Goal: Navigation & Orientation: Go to known website

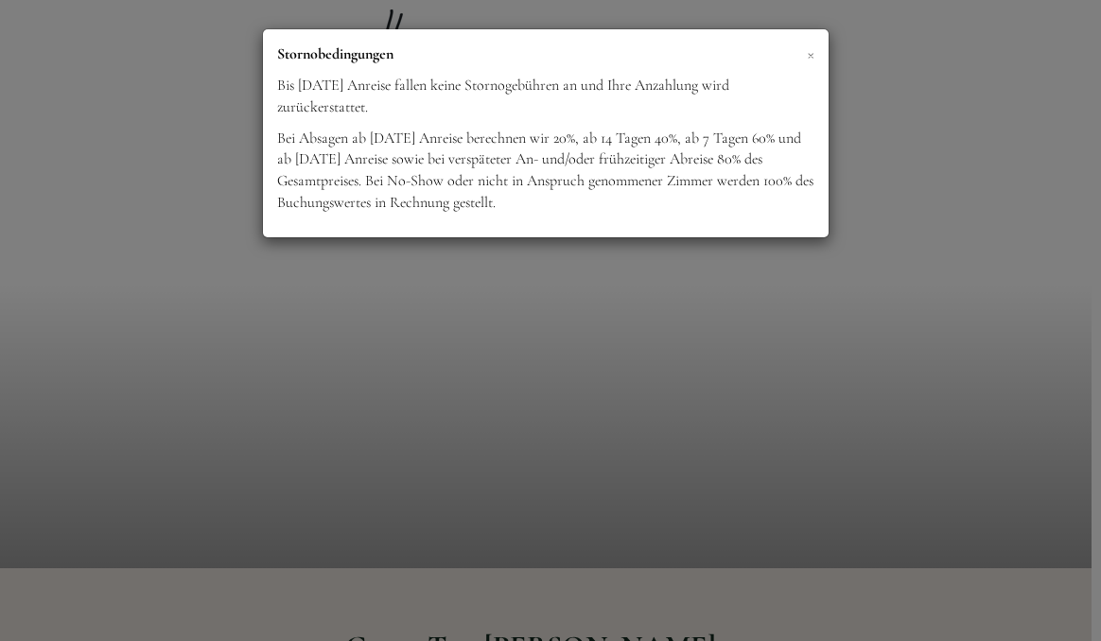
click at [810, 54] on span "×" at bounding box center [811, 54] width 8 height 24
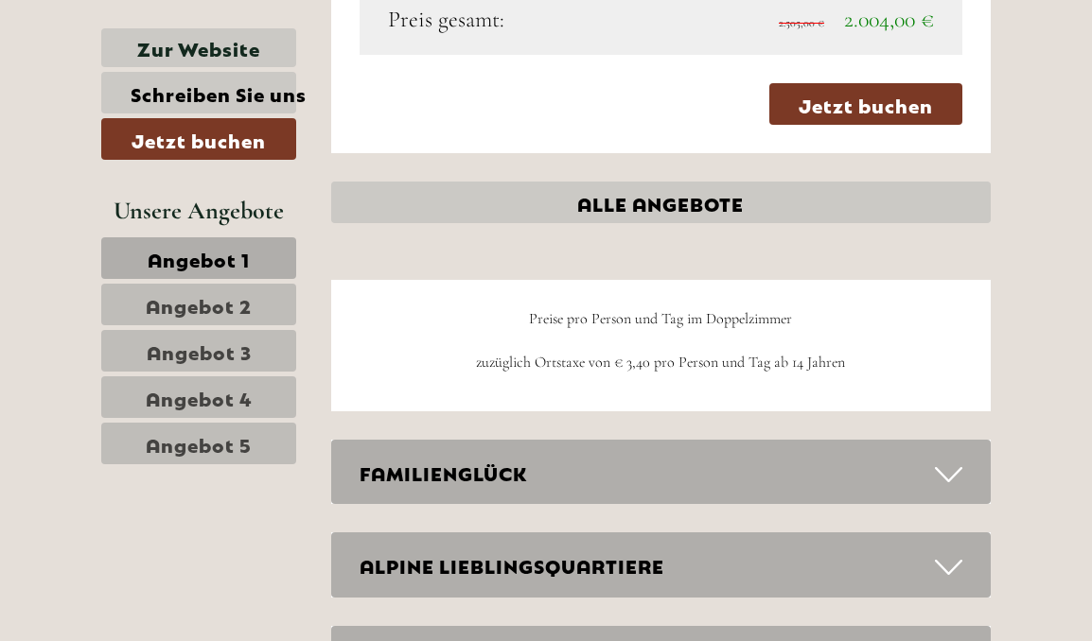
scroll to position [4702, 0]
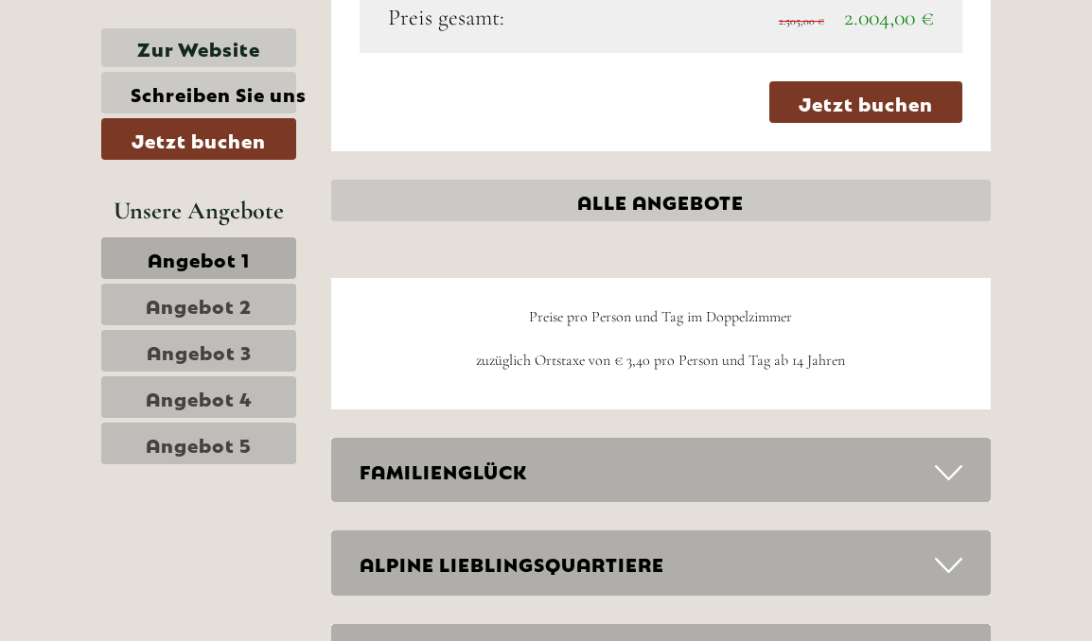
click at [646, 180] on link "ALLE ANGEBOTE" at bounding box center [661, 201] width 660 height 42
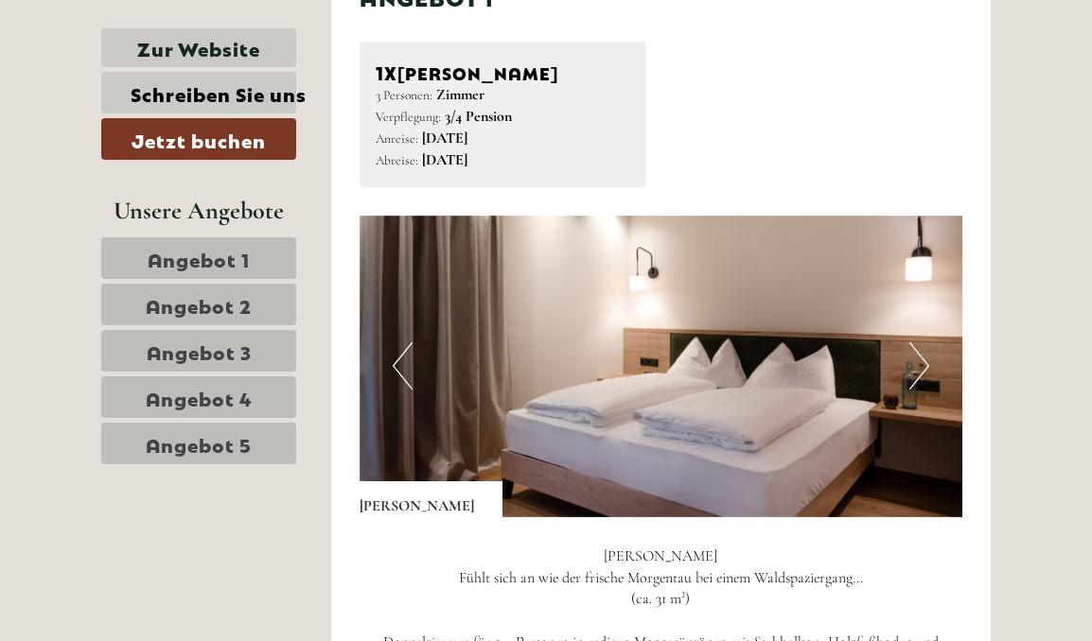
scroll to position [949, 0]
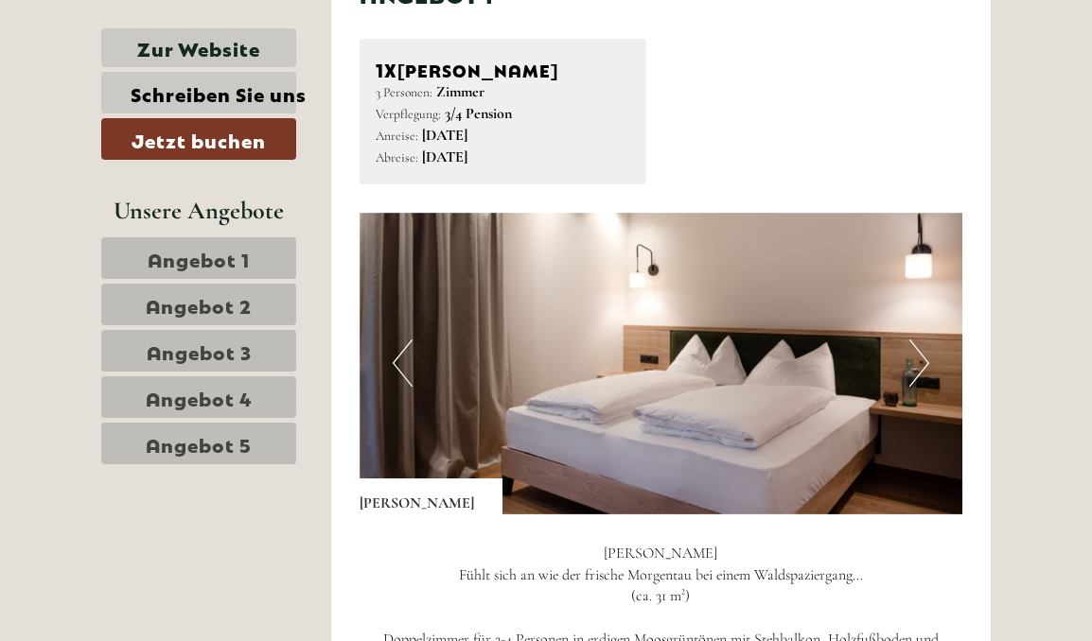
click at [920, 355] on button "Next" at bounding box center [919, 363] width 20 height 47
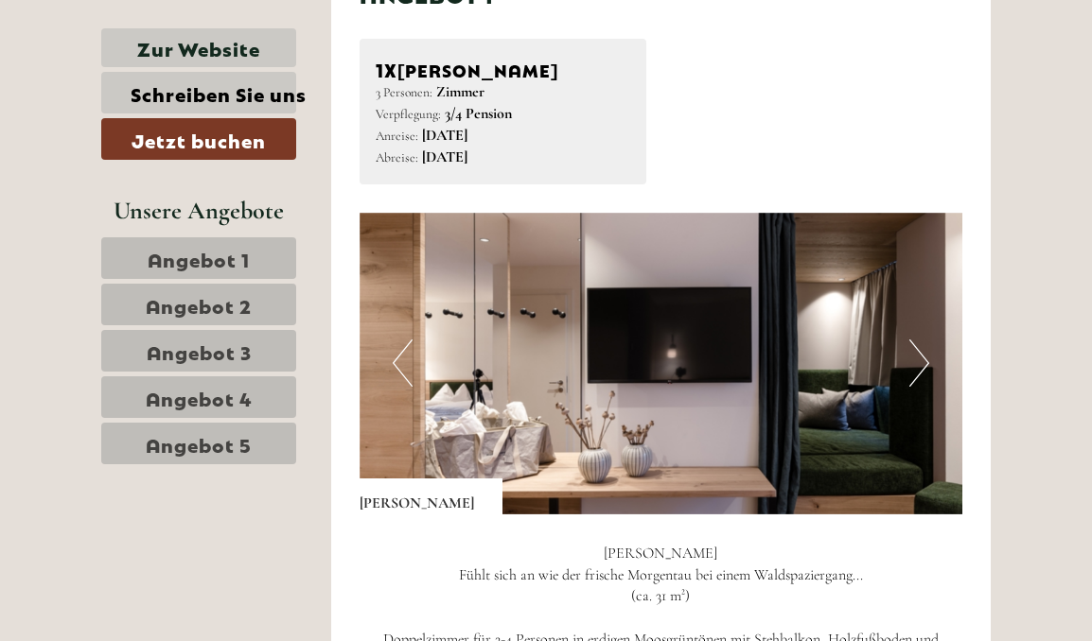
click at [919, 355] on button "Next" at bounding box center [919, 363] width 20 height 47
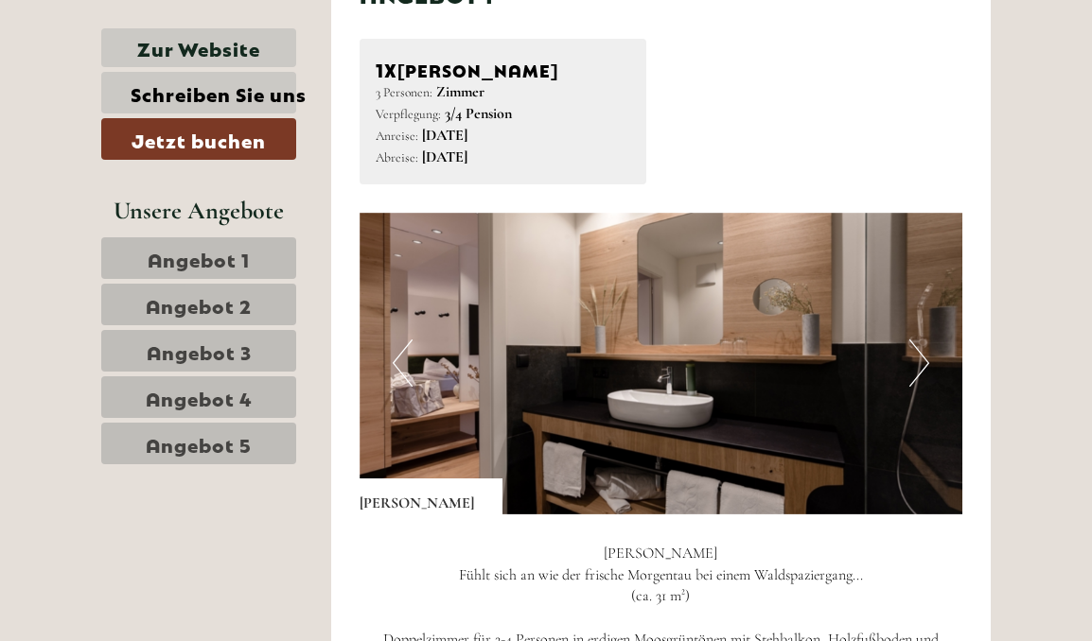
click at [919, 355] on button "Next" at bounding box center [919, 363] width 20 height 47
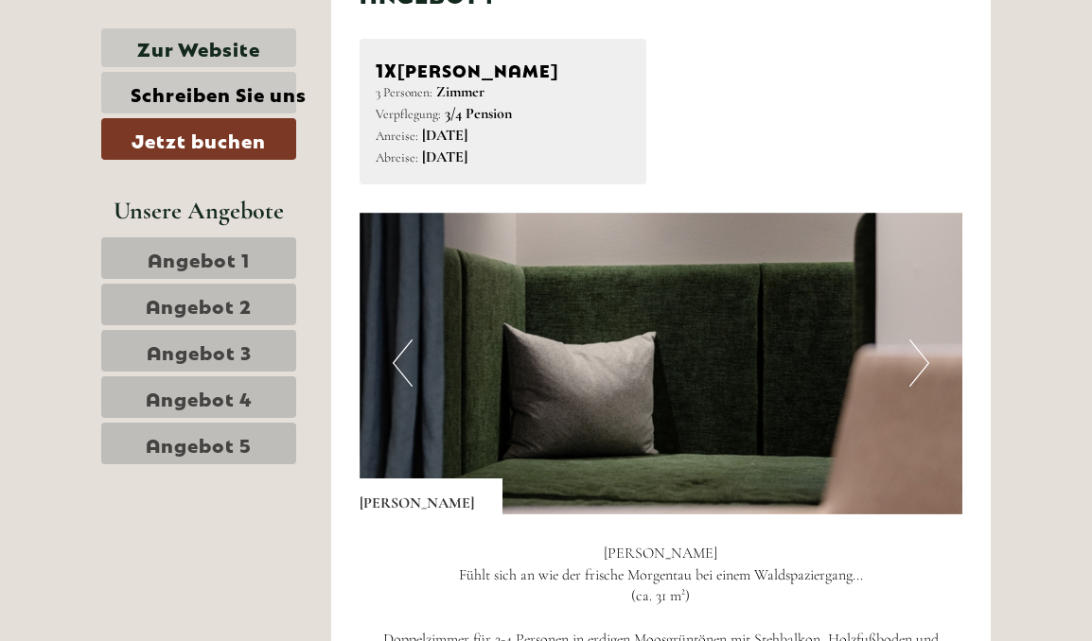
click at [919, 355] on button "Next" at bounding box center [919, 363] width 20 height 47
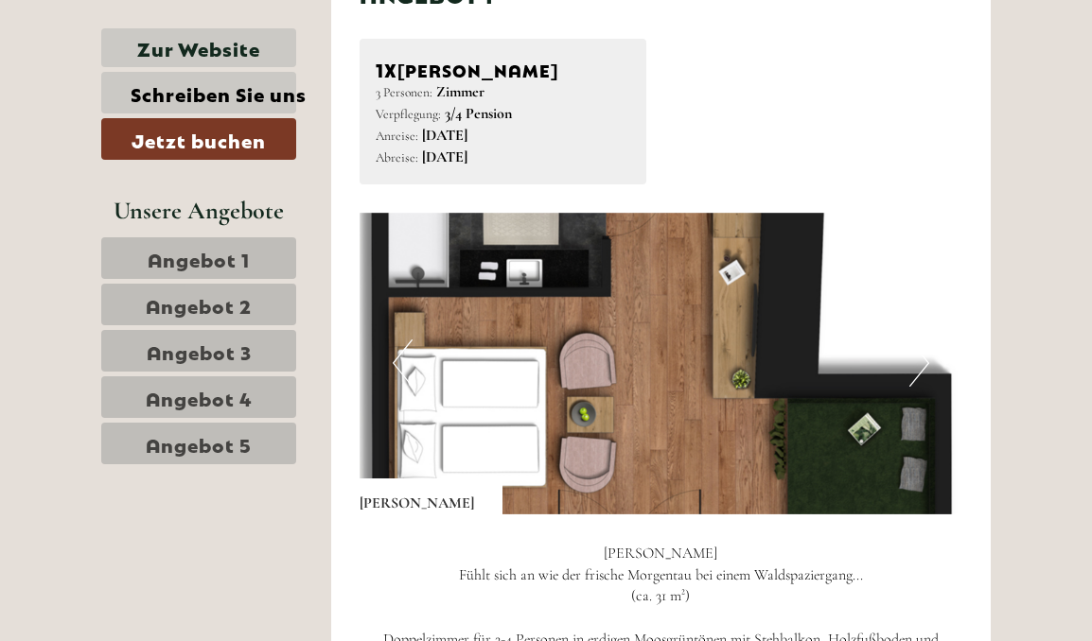
click at [920, 357] on button "Next" at bounding box center [919, 363] width 20 height 47
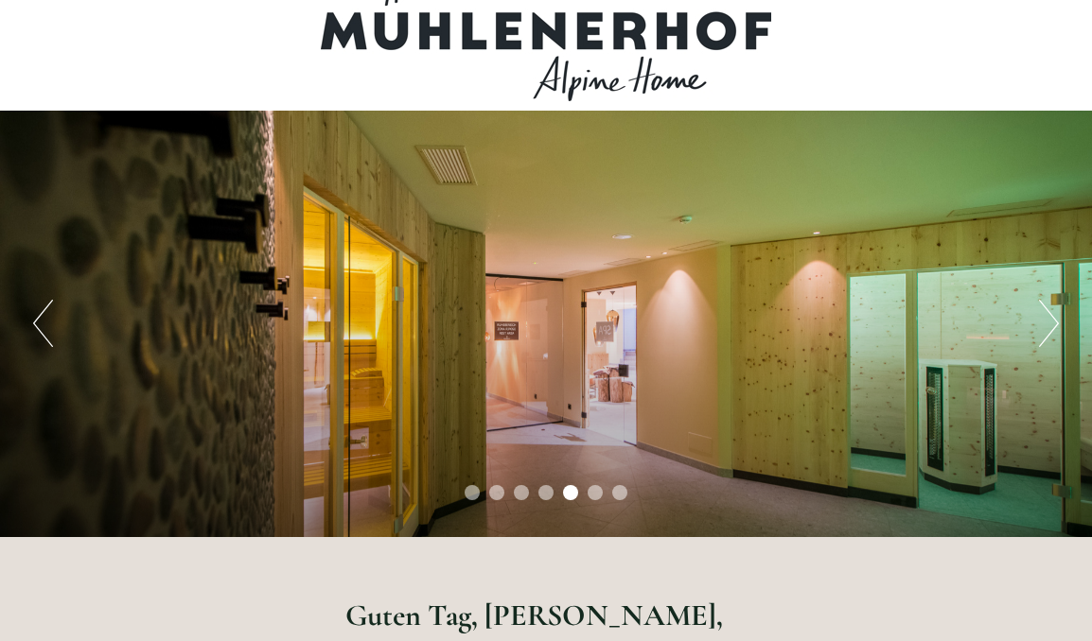
scroll to position [44, 0]
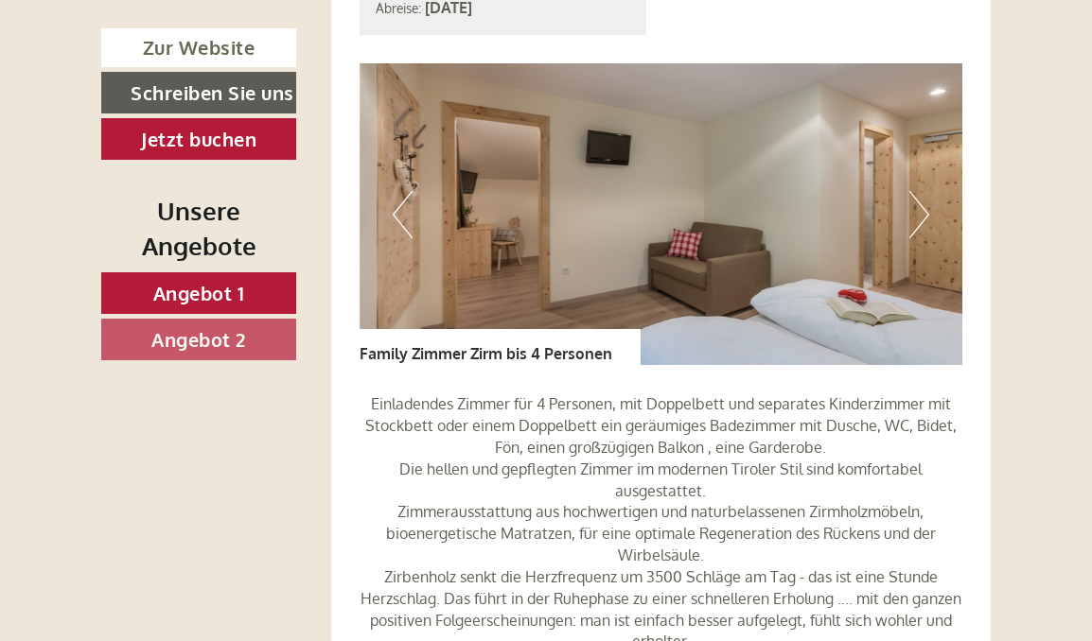
scroll to position [1424, 0]
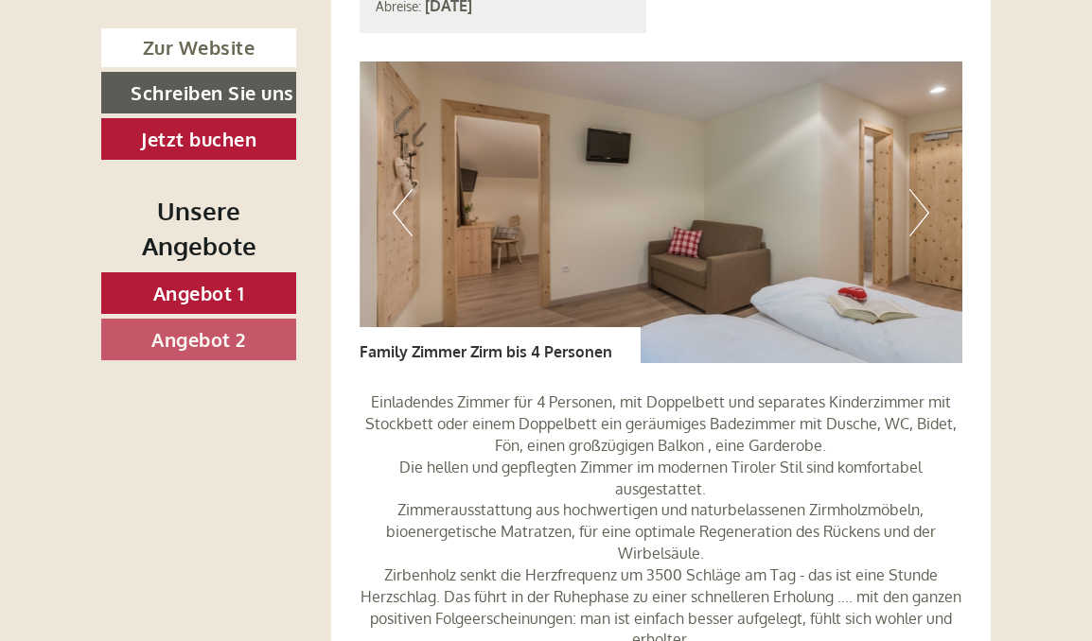
click at [922, 235] on button "Next" at bounding box center [919, 212] width 20 height 47
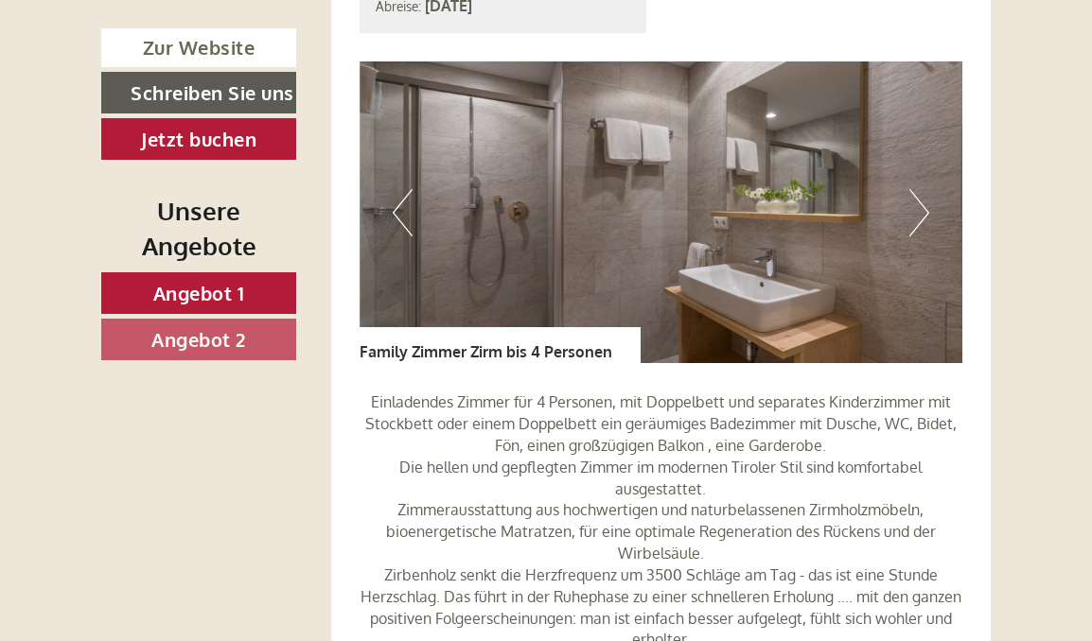
click at [922, 235] on button "Next" at bounding box center [919, 212] width 20 height 47
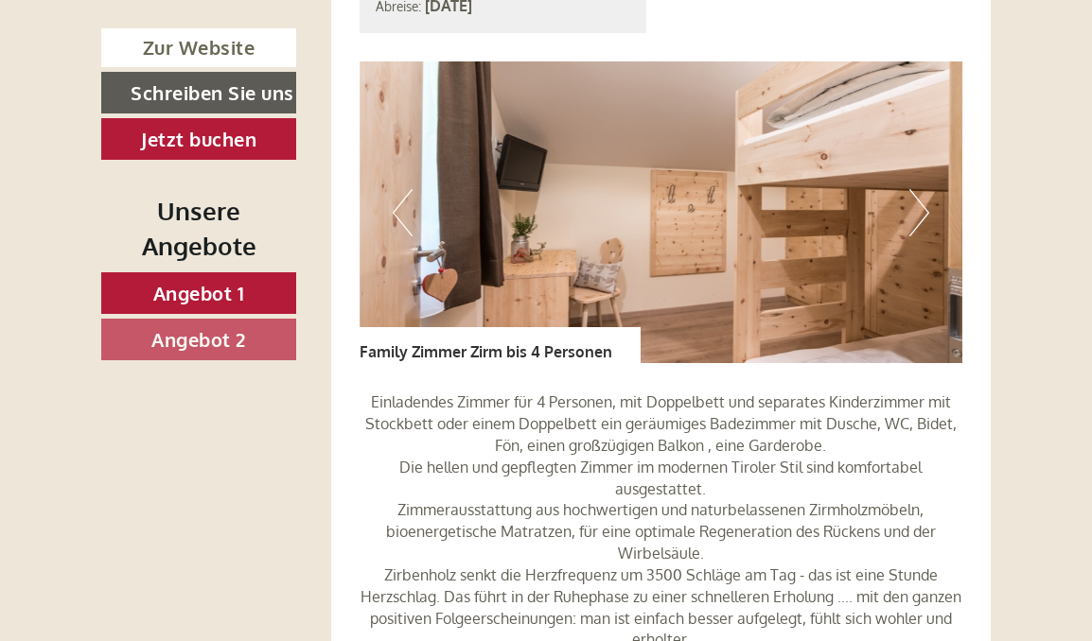
click at [922, 235] on button "Next" at bounding box center [919, 212] width 20 height 47
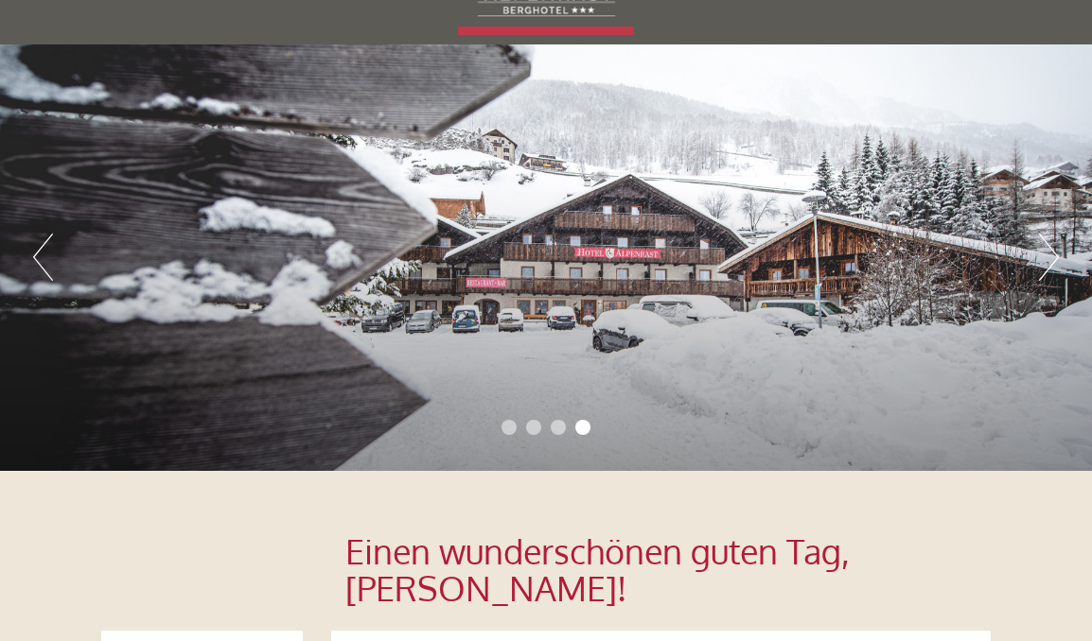
scroll to position [99, 0]
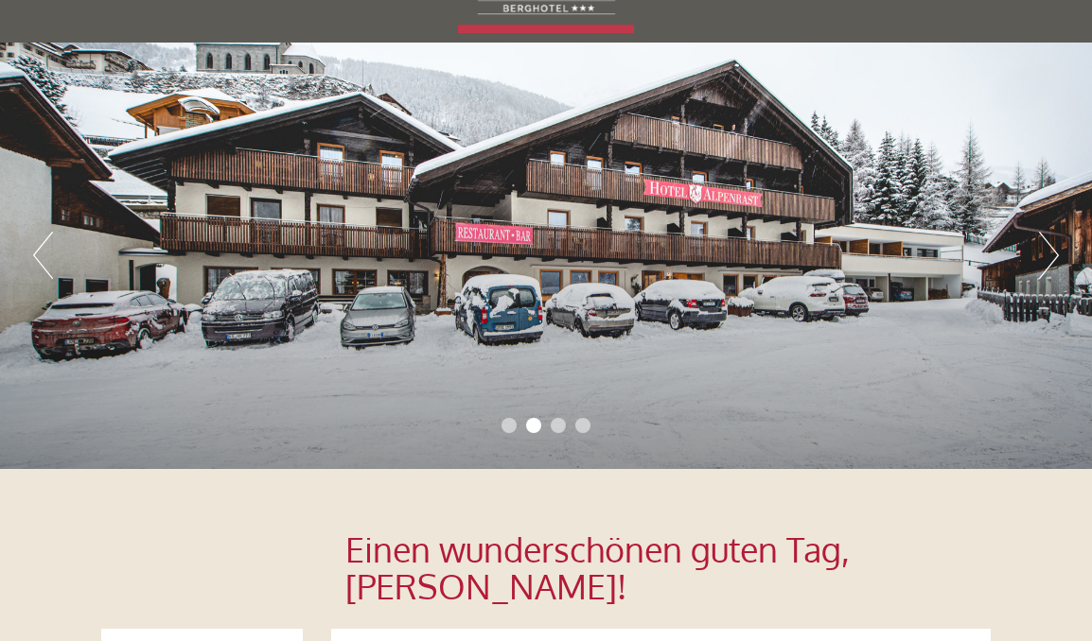
click at [535, 426] on li "2" at bounding box center [533, 425] width 15 height 15
click at [559, 428] on li "3" at bounding box center [558, 425] width 15 height 15
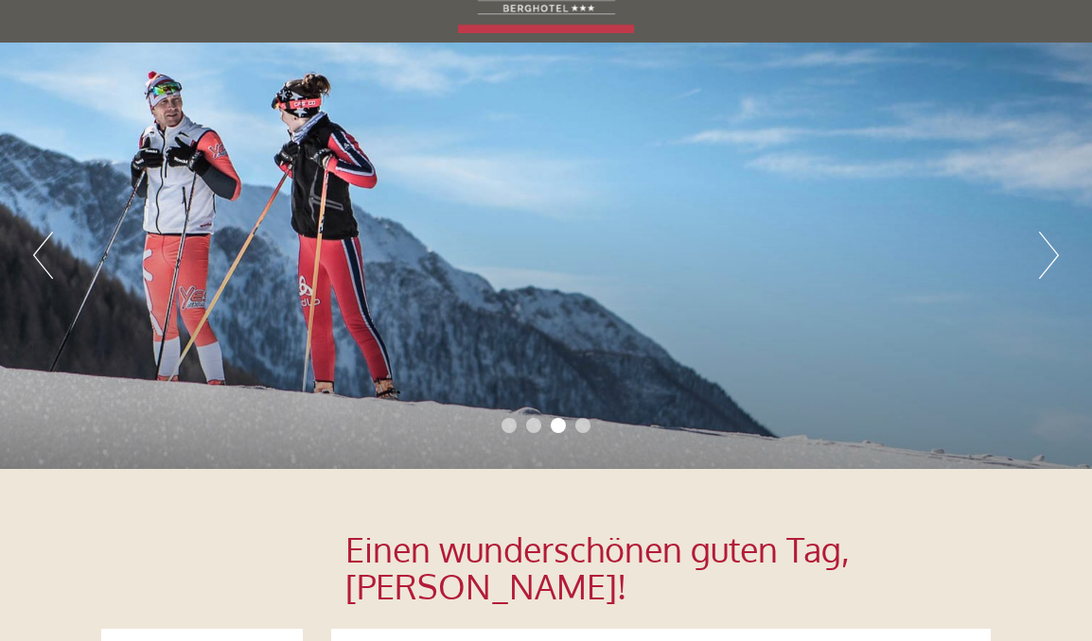
click at [587, 423] on li "4" at bounding box center [582, 425] width 15 height 15
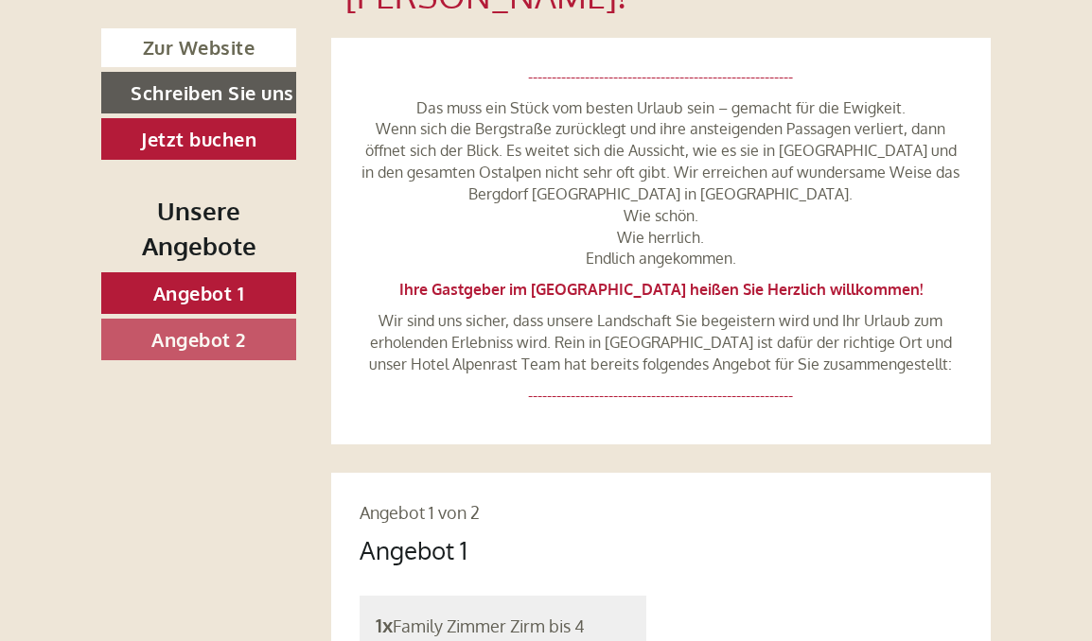
scroll to position [558, 0]
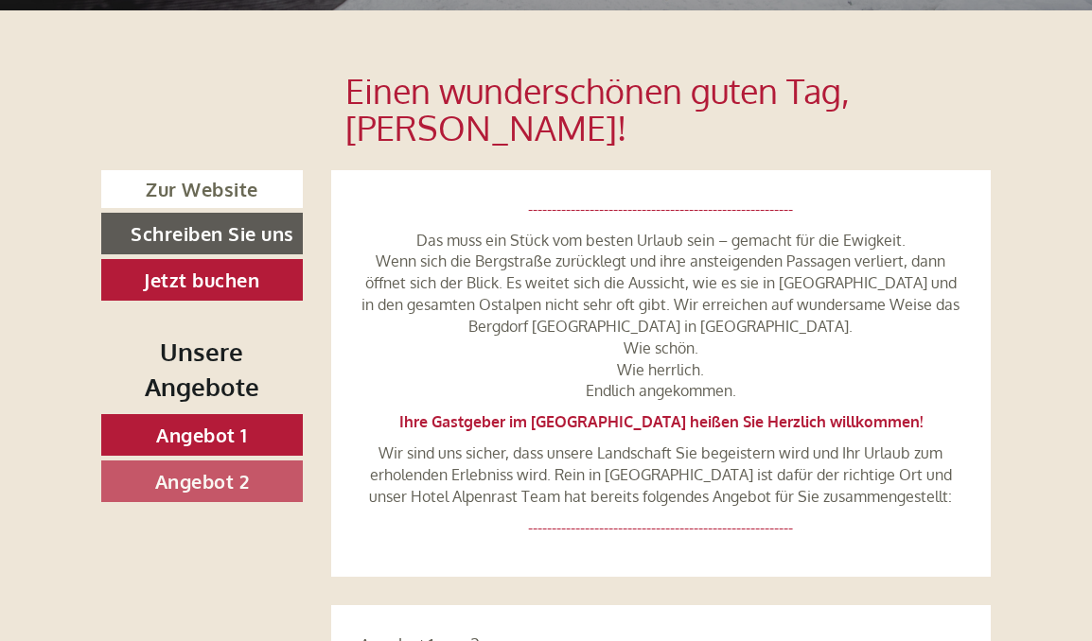
click at [194, 184] on link "Zur Website" at bounding box center [201, 189] width 201 height 39
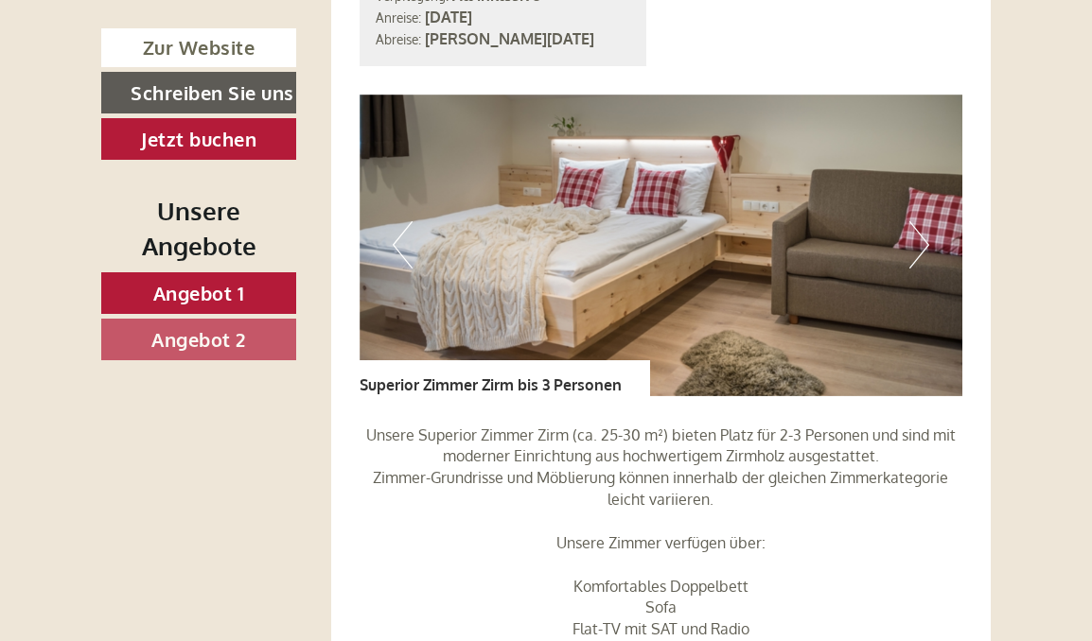
scroll to position [3162, 0]
click at [932, 246] on img at bounding box center [661, 247] width 604 height 302
click at [921, 255] on button "Next" at bounding box center [919, 245] width 20 height 47
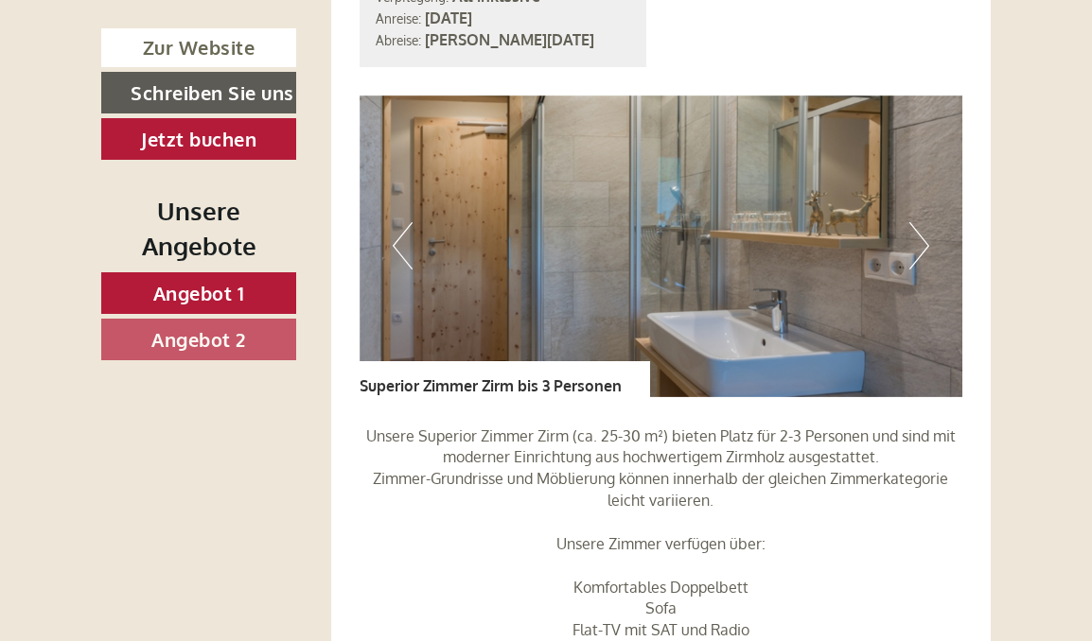
click at [920, 255] on button "Next" at bounding box center [919, 245] width 20 height 47
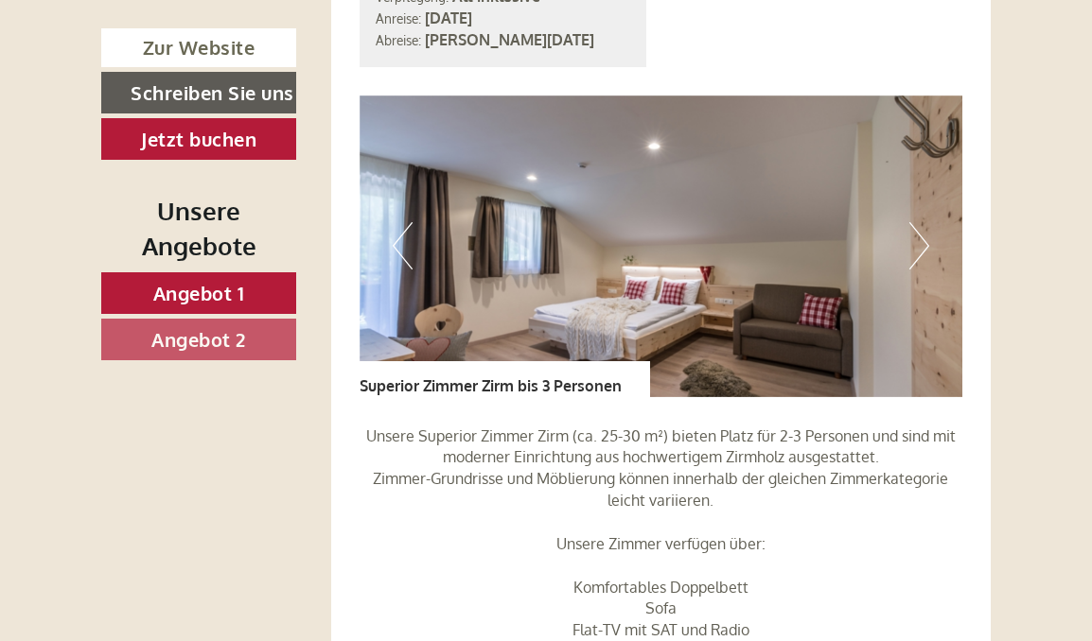
click at [920, 255] on button "Next" at bounding box center [919, 245] width 20 height 47
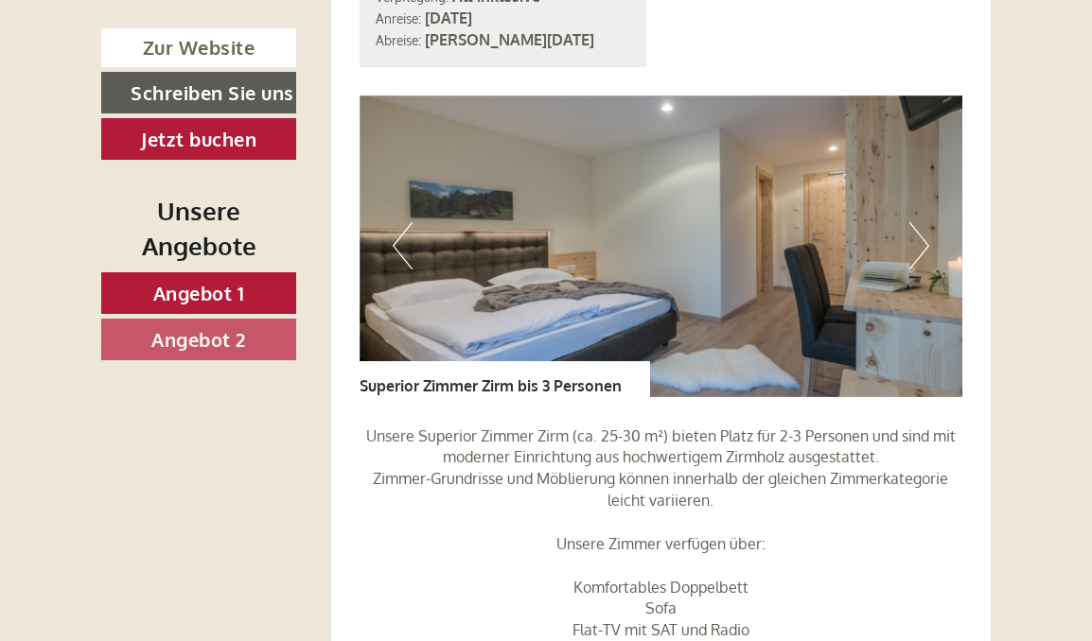
click at [920, 255] on button "Next" at bounding box center [919, 245] width 20 height 47
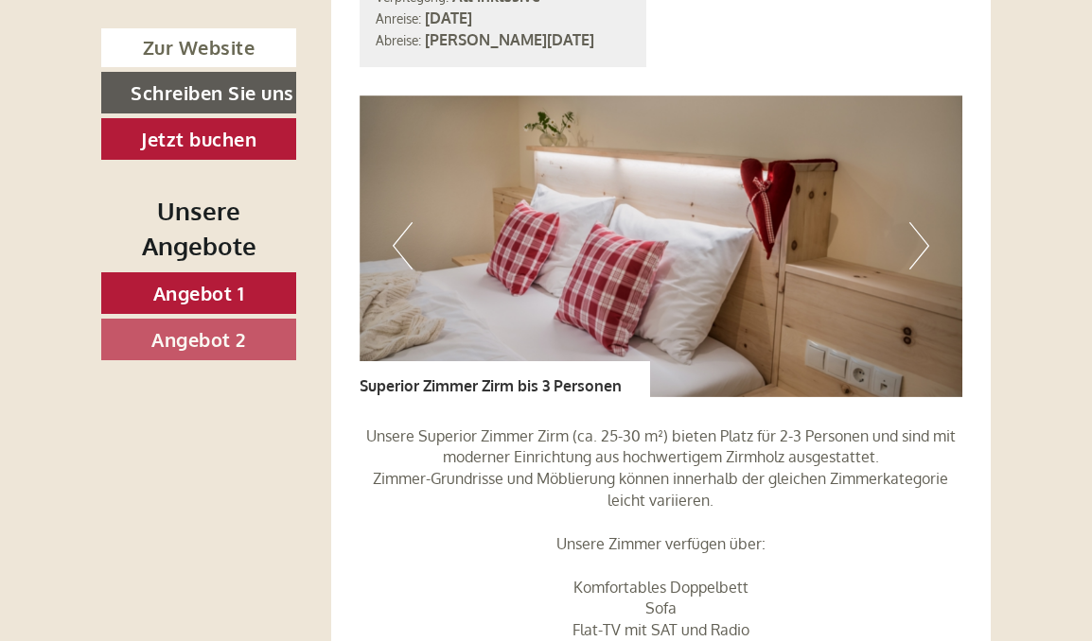
click at [920, 252] on button "Next" at bounding box center [919, 245] width 20 height 47
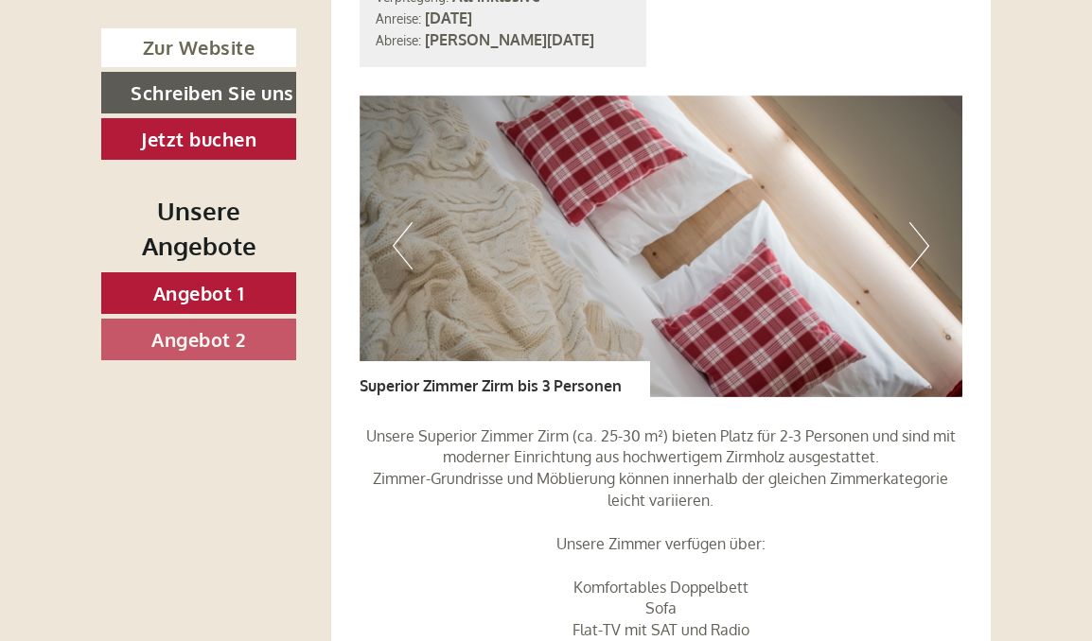
click at [920, 252] on button "Next" at bounding box center [919, 245] width 20 height 47
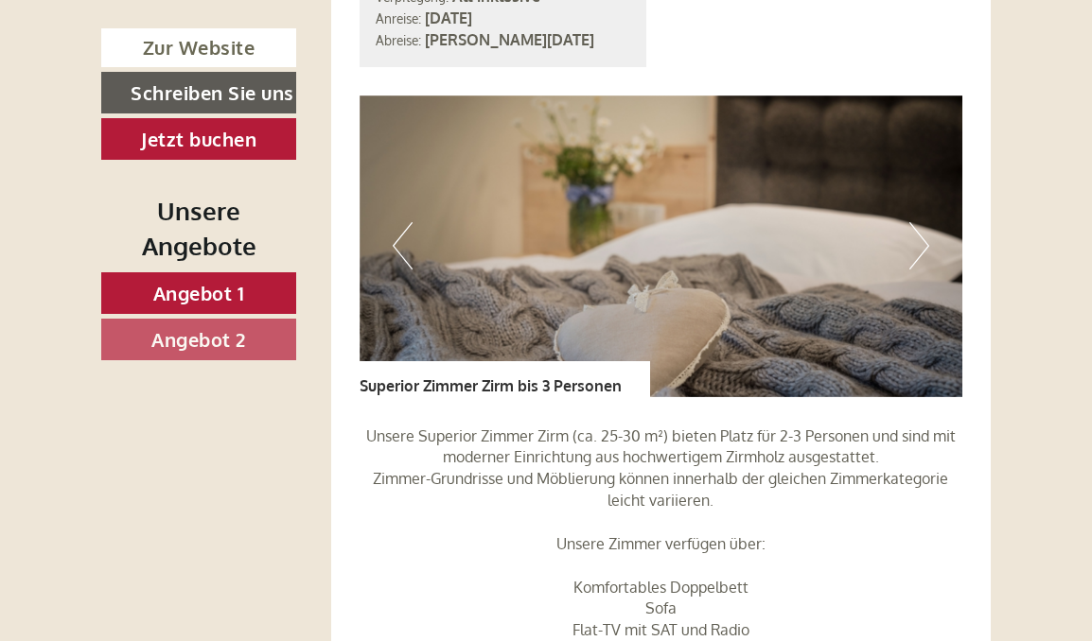
click at [920, 252] on button "Next" at bounding box center [919, 245] width 20 height 47
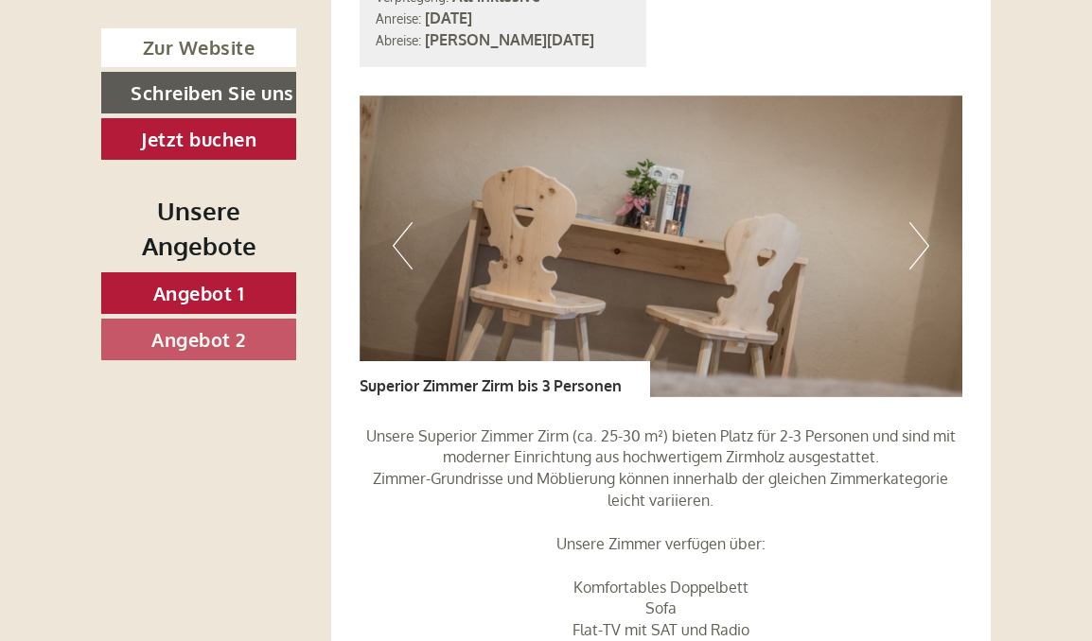
click at [920, 252] on button "Next" at bounding box center [919, 245] width 20 height 47
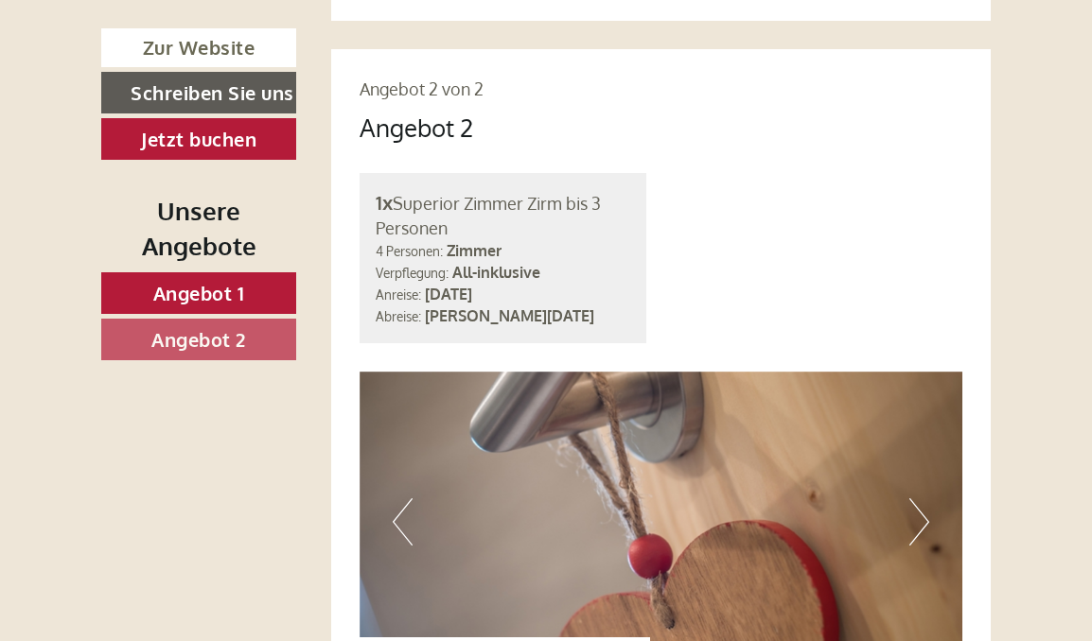
scroll to position [2887, 0]
